Goal: Navigation & Orientation: Find specific page/section

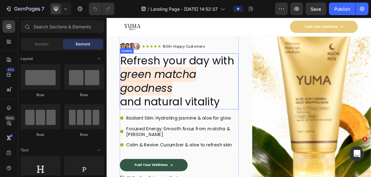
scroll to position [76, 0]
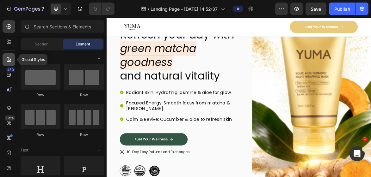
click at [9, 63] on div at bounding box center [9, 59] width 13 height 13
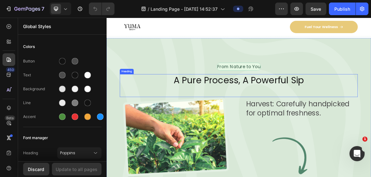
scroll to position [987, 0]
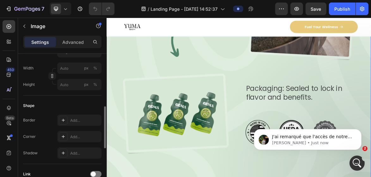
scroll to position [0, 0]
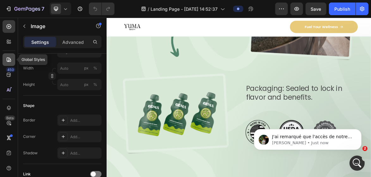
click at [8, 59] on icon at bounding box center [9, 60] width 6 height 6
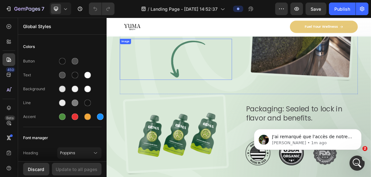
scroll to position [1164, 0]
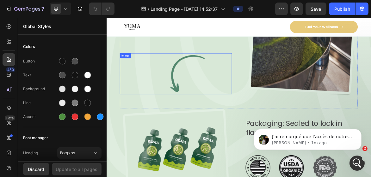
click at [199, 113] on img at bounding box center [205, 98] width 161 height 59
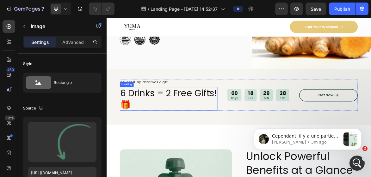
scroll to position [177, 0]
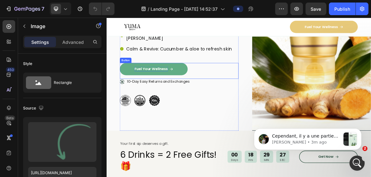
click at [166, 88] on p "Fuel Your Wellness" at bounding box center [170, 91] width 48 height 7
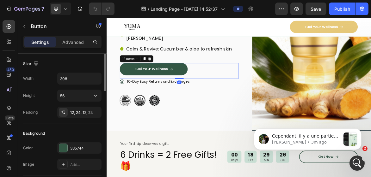
scroll to position [51, 0]
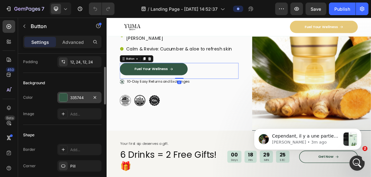
click at [80, 95] on div "335744" at bounding box center [79, 98] width 18 height 6
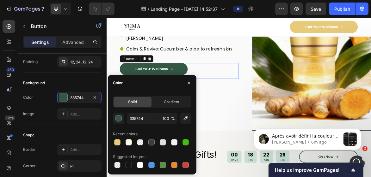
scroll to position [0, 0]
